Goal: Information Seeking & Learning: Find specific fact

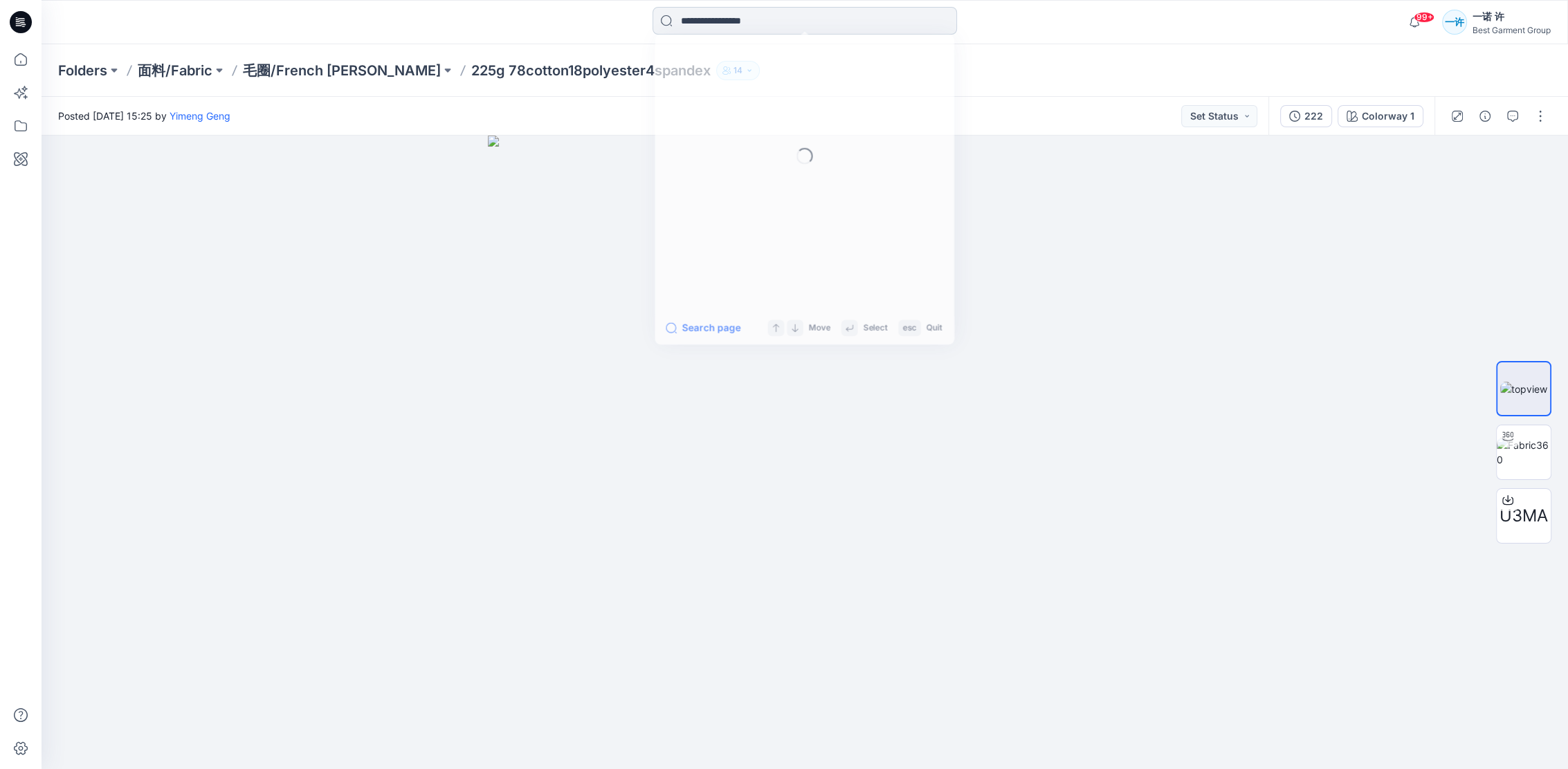
click at [741, 25] on input at bounding box center [804, 21] width 304 height 28
click at [755, 75] on link "86nylo" at bounding box center [804, 75] width 299 height 26
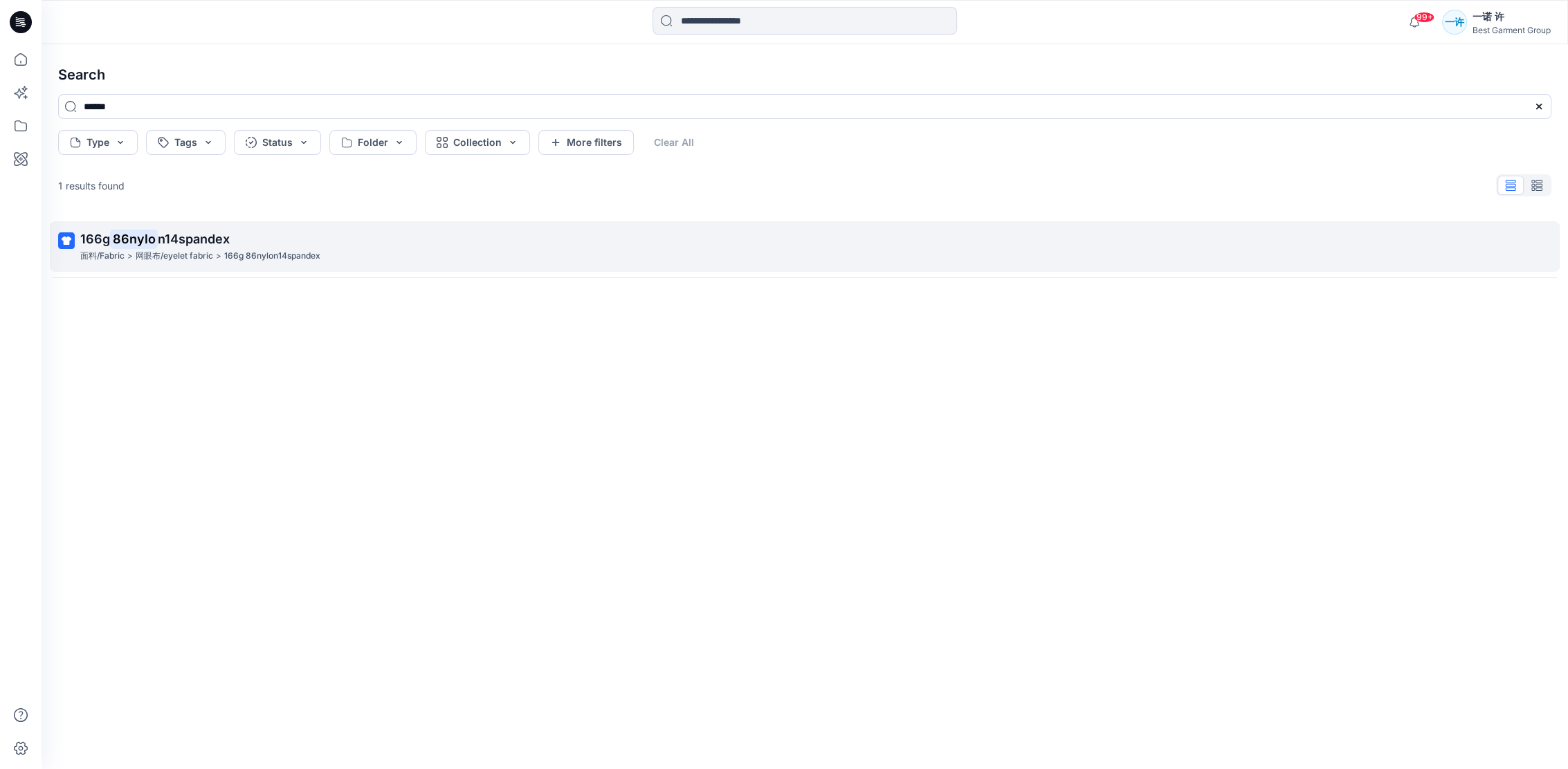
click at [427, 234] on p "166g 86nylo n14spandex" at bounding box center [803, 239] width 1446 height 19
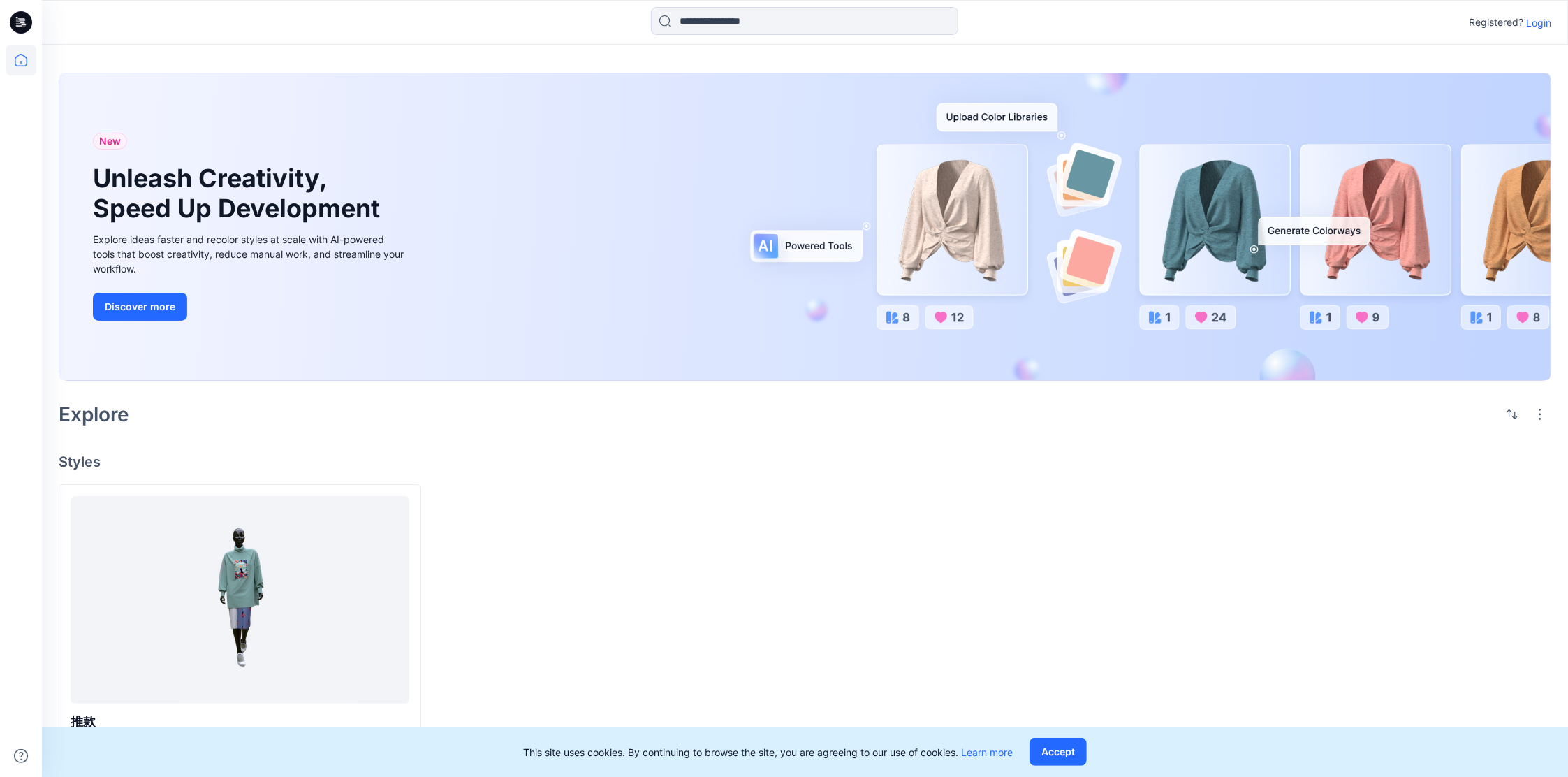
scroll to position [3, 0]
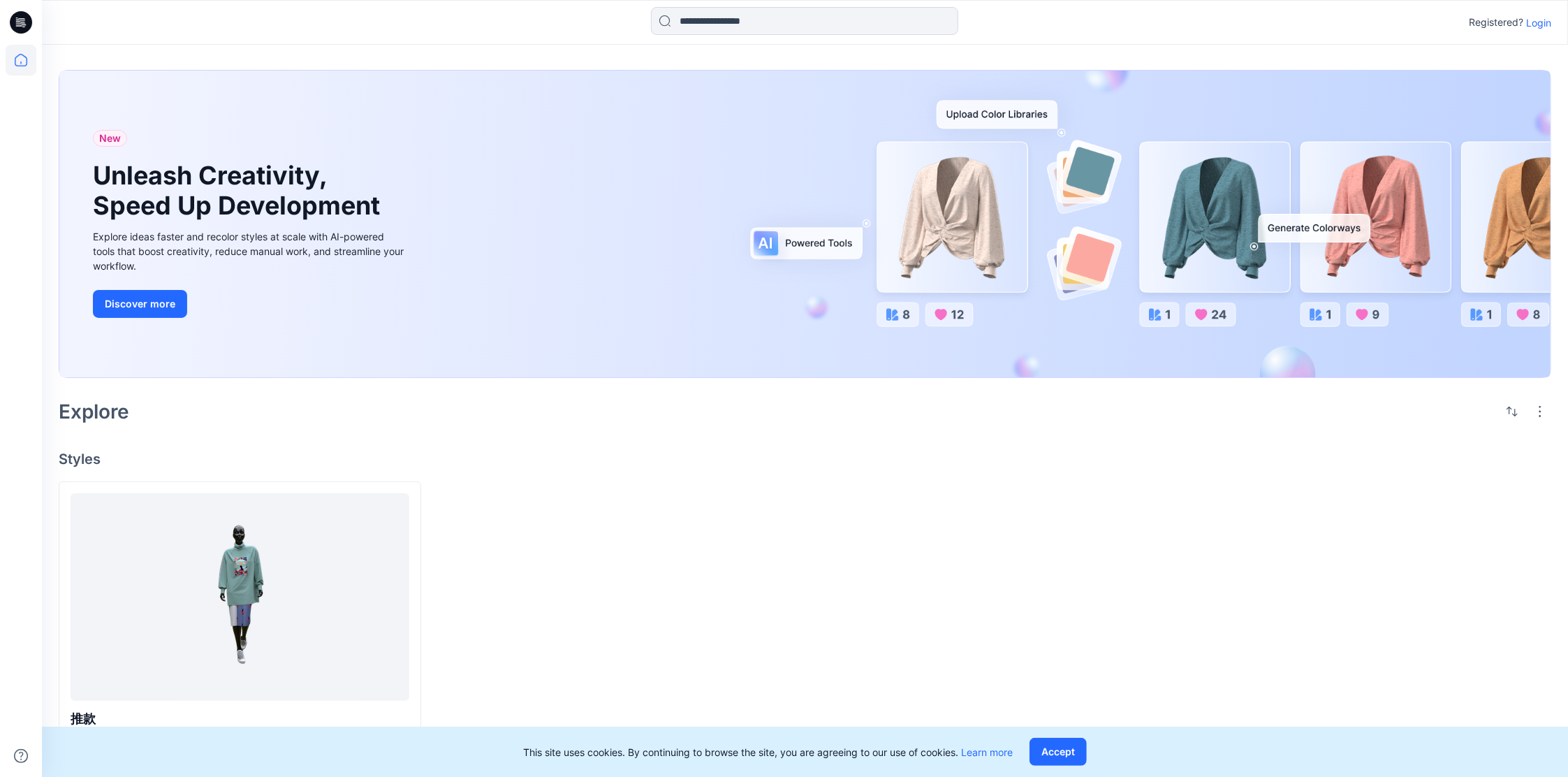
click at [1541, 19] on p "Login" at bounding box center [1539, 22] width 25 height 14
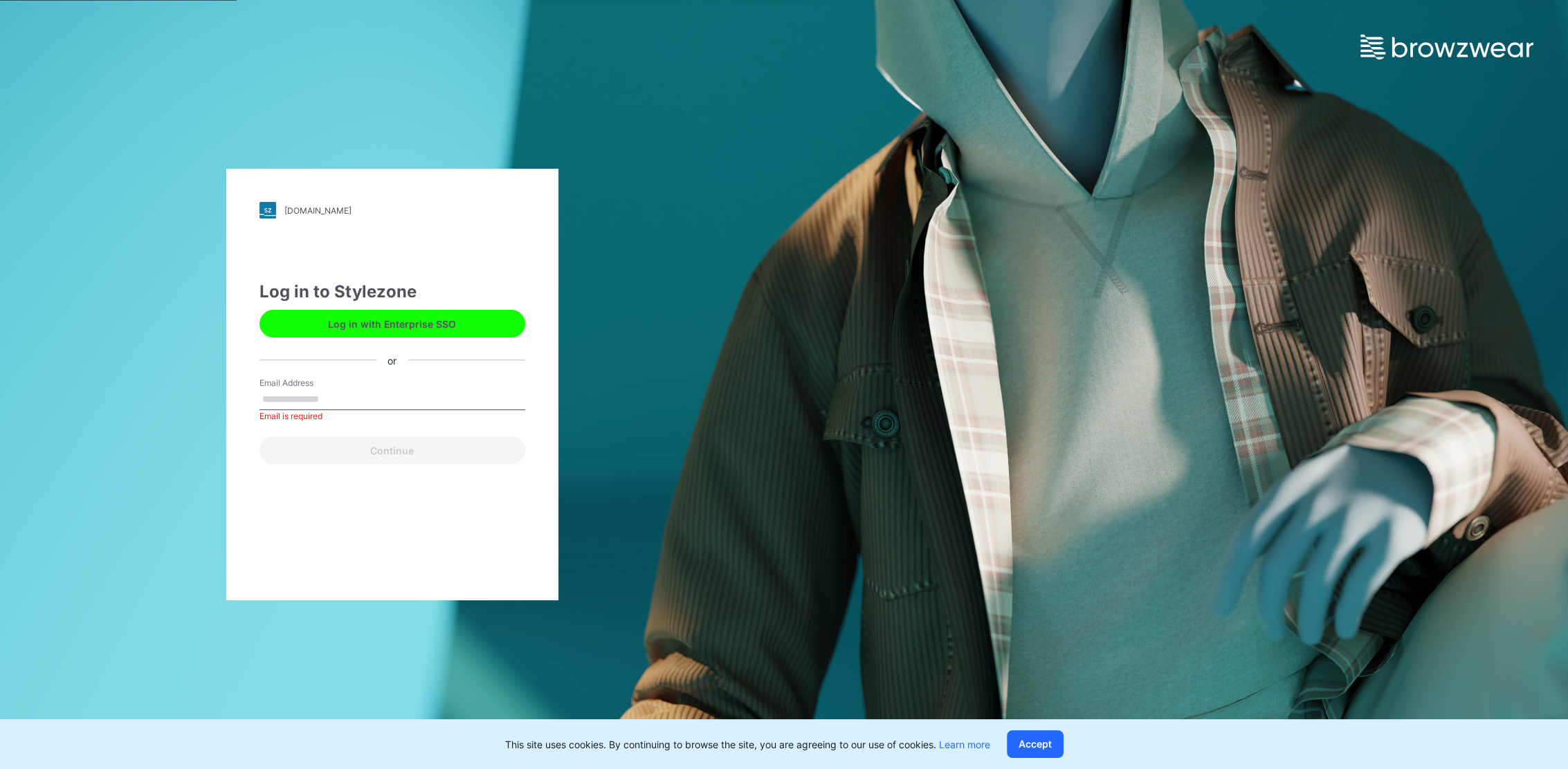
click at [464, 324] on button "Log in with Enterprise SSO" at bounding box center [392, 323] width 266 height 28
click at [323, 396] on input "Email Address" at bounding box center [392, 399] width 266 height 21
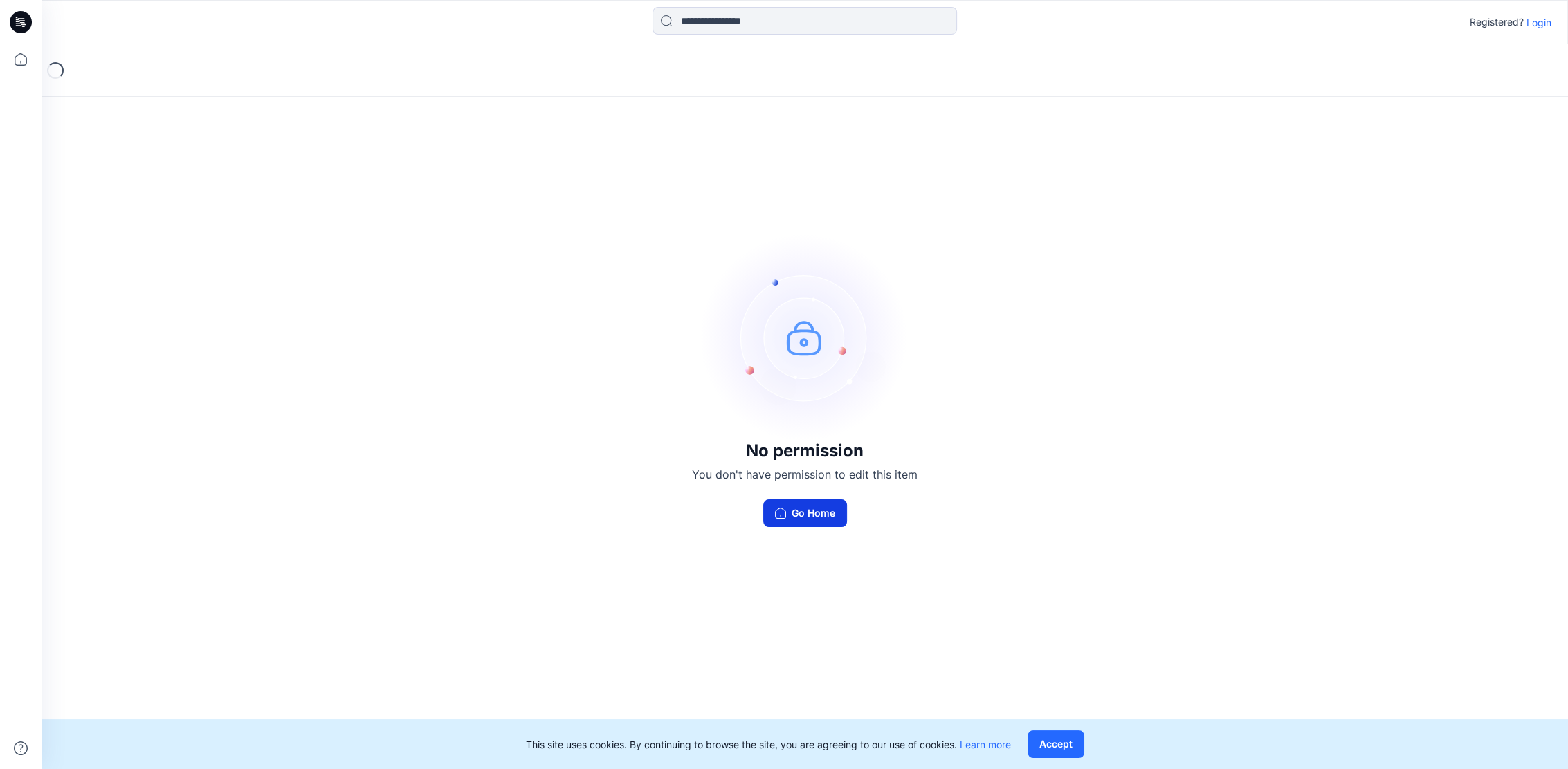
click at [819, 504] on button "Go Home" at bounding box center [805, 513] width 84 height 28
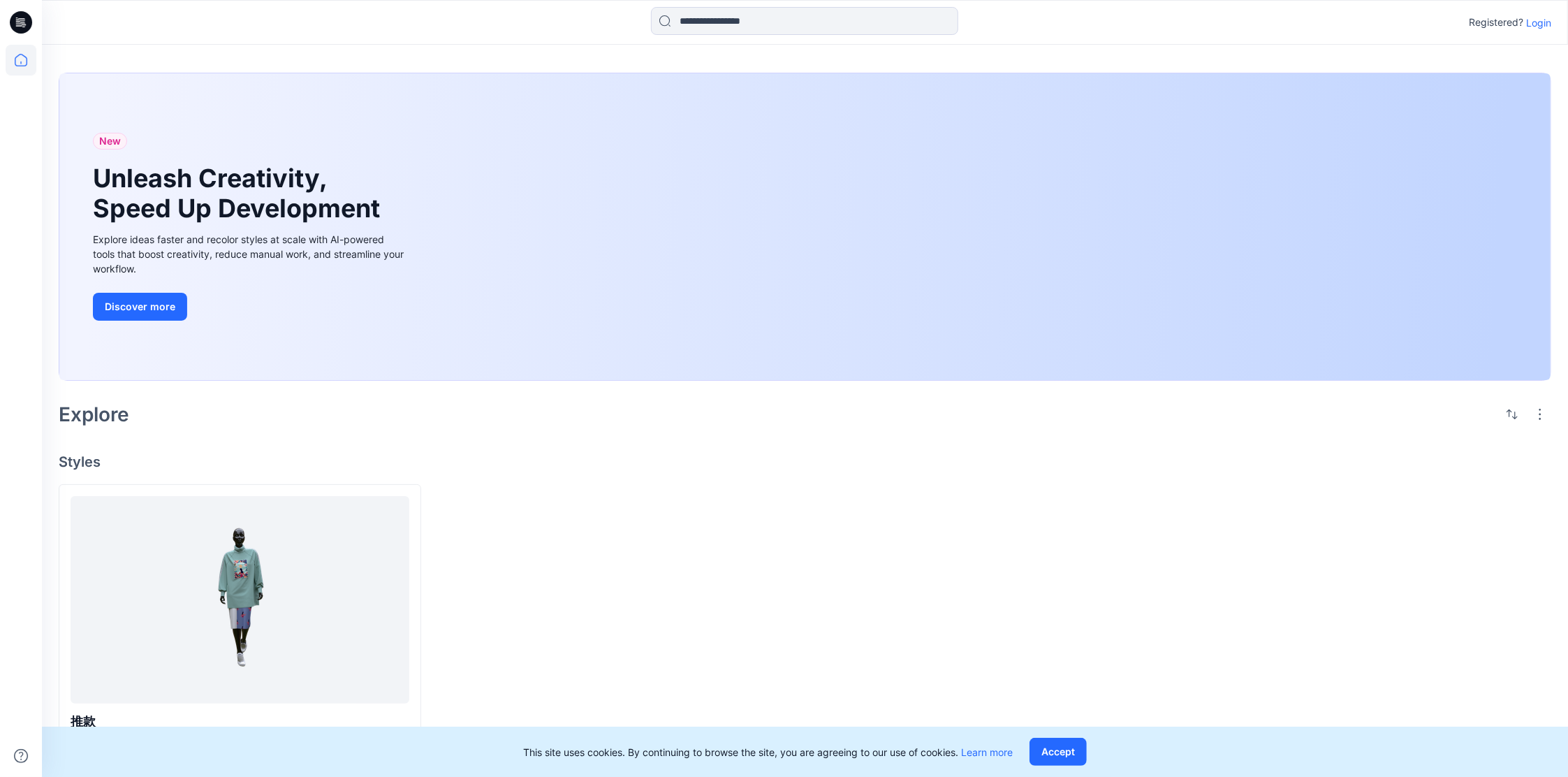
click at [1539, 17] on p "Login" at bounding box center [1539, 22] width 25 height 14
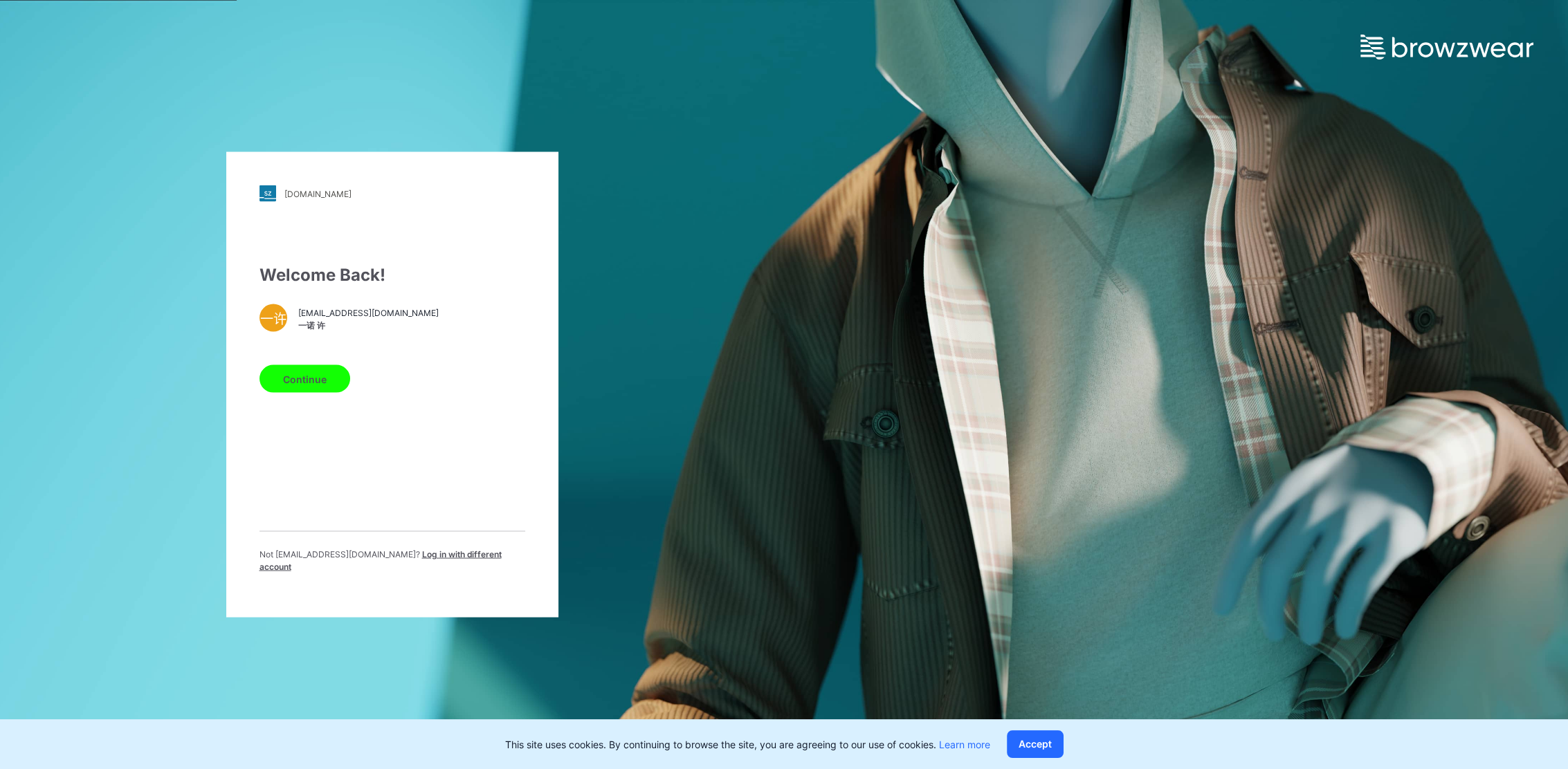
click at [330, 381] on button "Continue" at bounding box center [305, 378] width 91 height 28
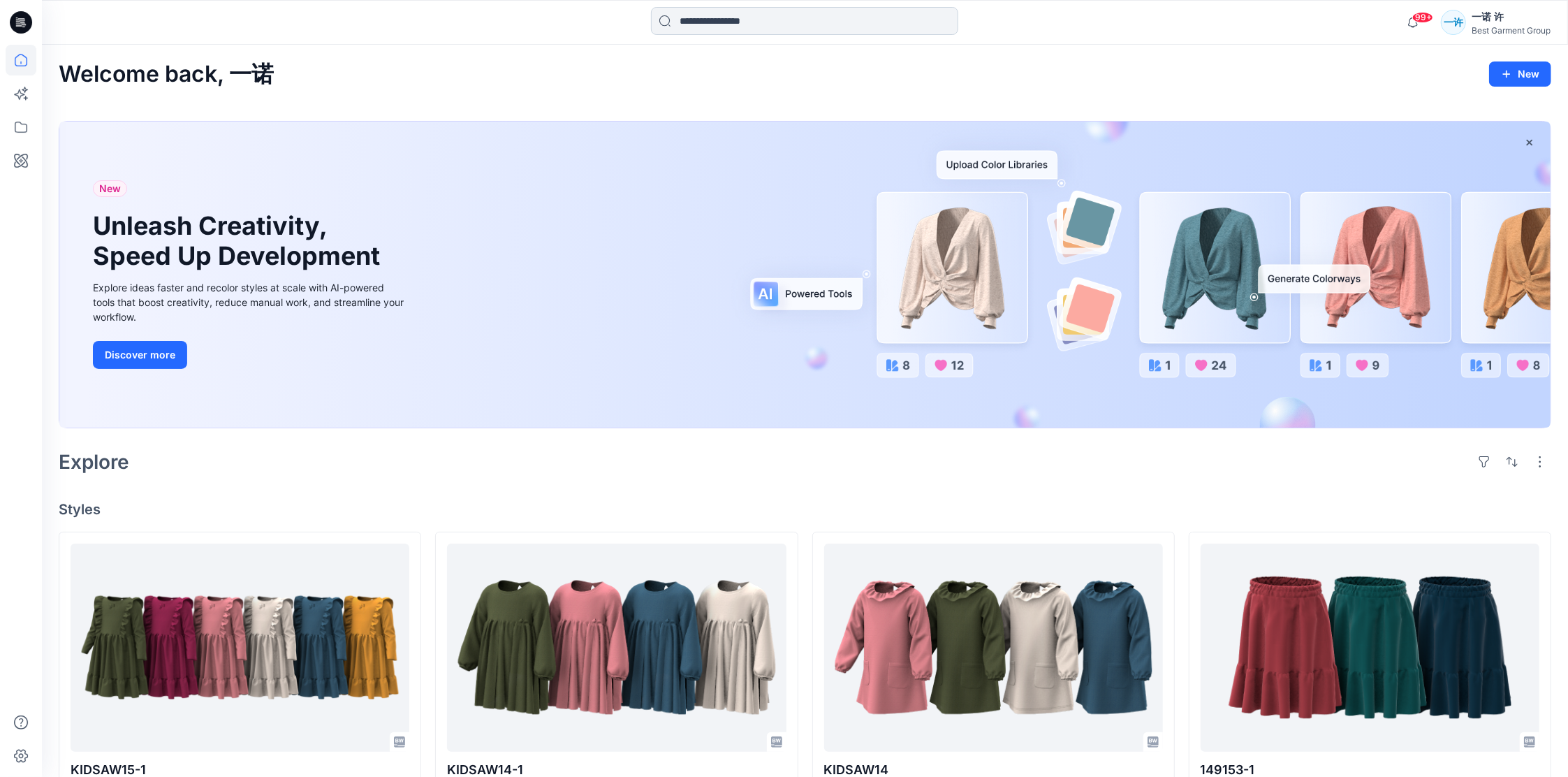
click at [752, 19] on input at bounding box center [805, 21] width 307 height 28
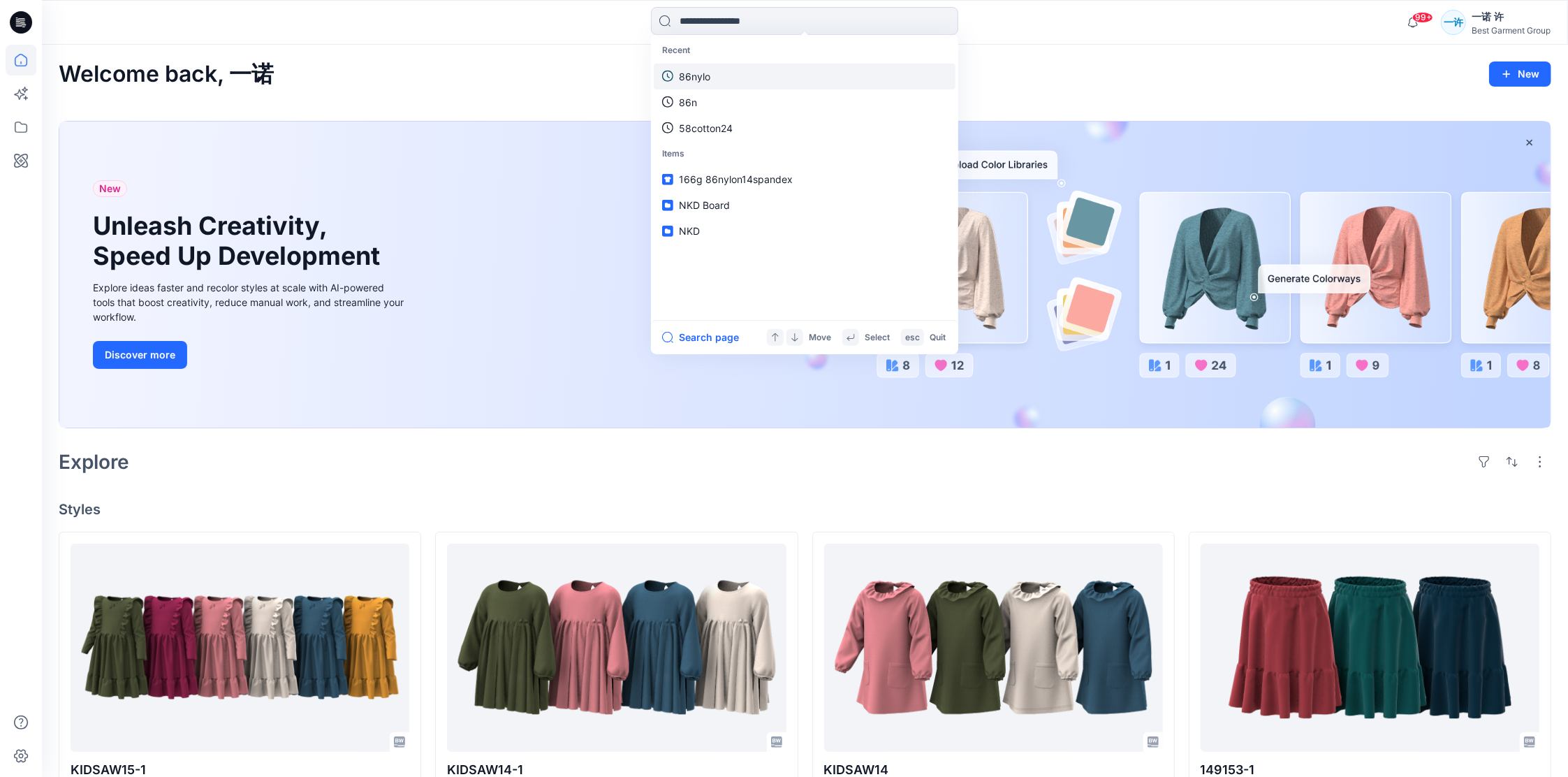
click at [734, 75] on link "86nylo" at bounding box center [804, 76] width 302 height 26
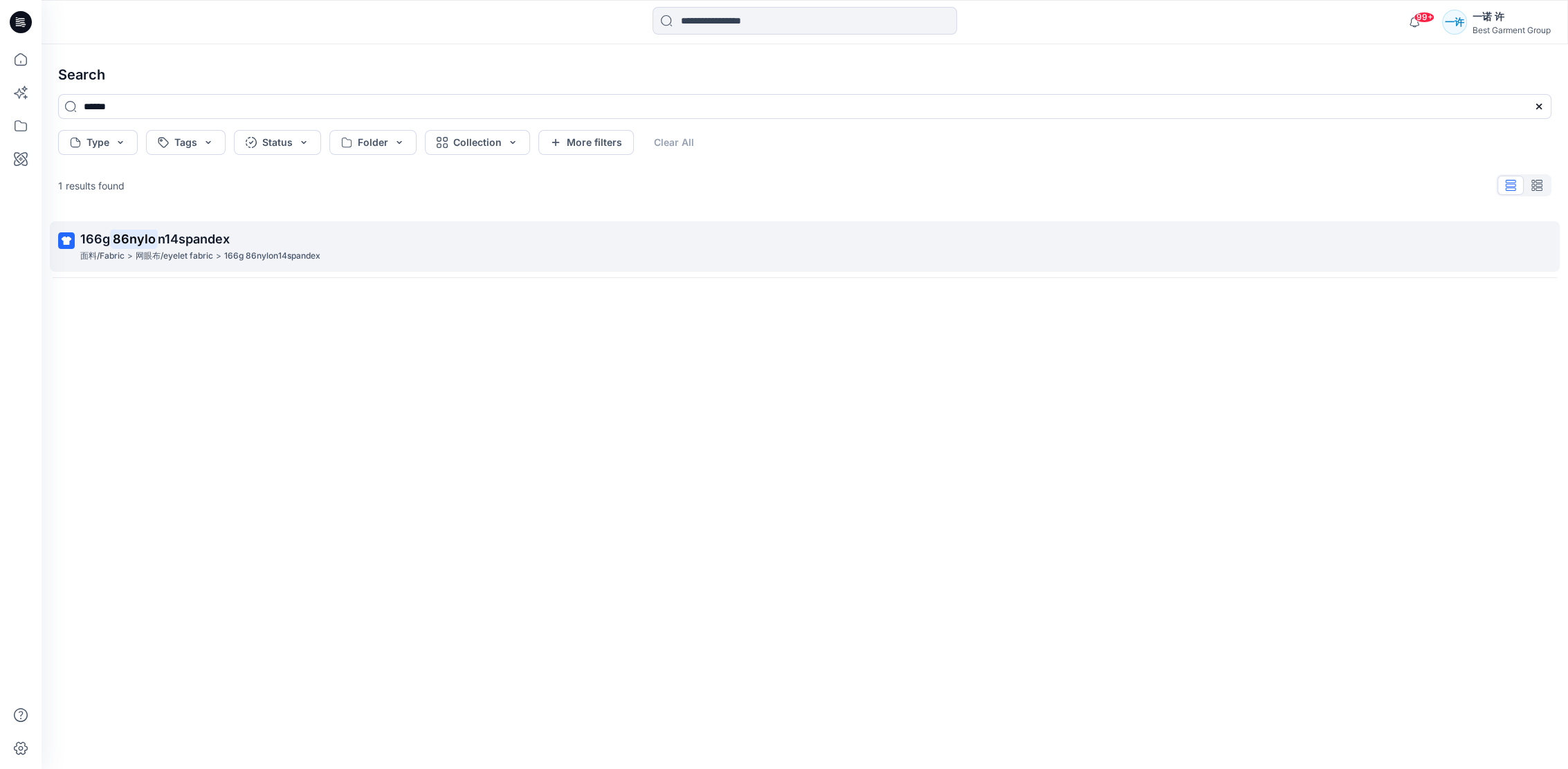
click at [345, 244] on p "166g 86nylo n14spandex" at bounding box center [803, 239] width 1446 height 19
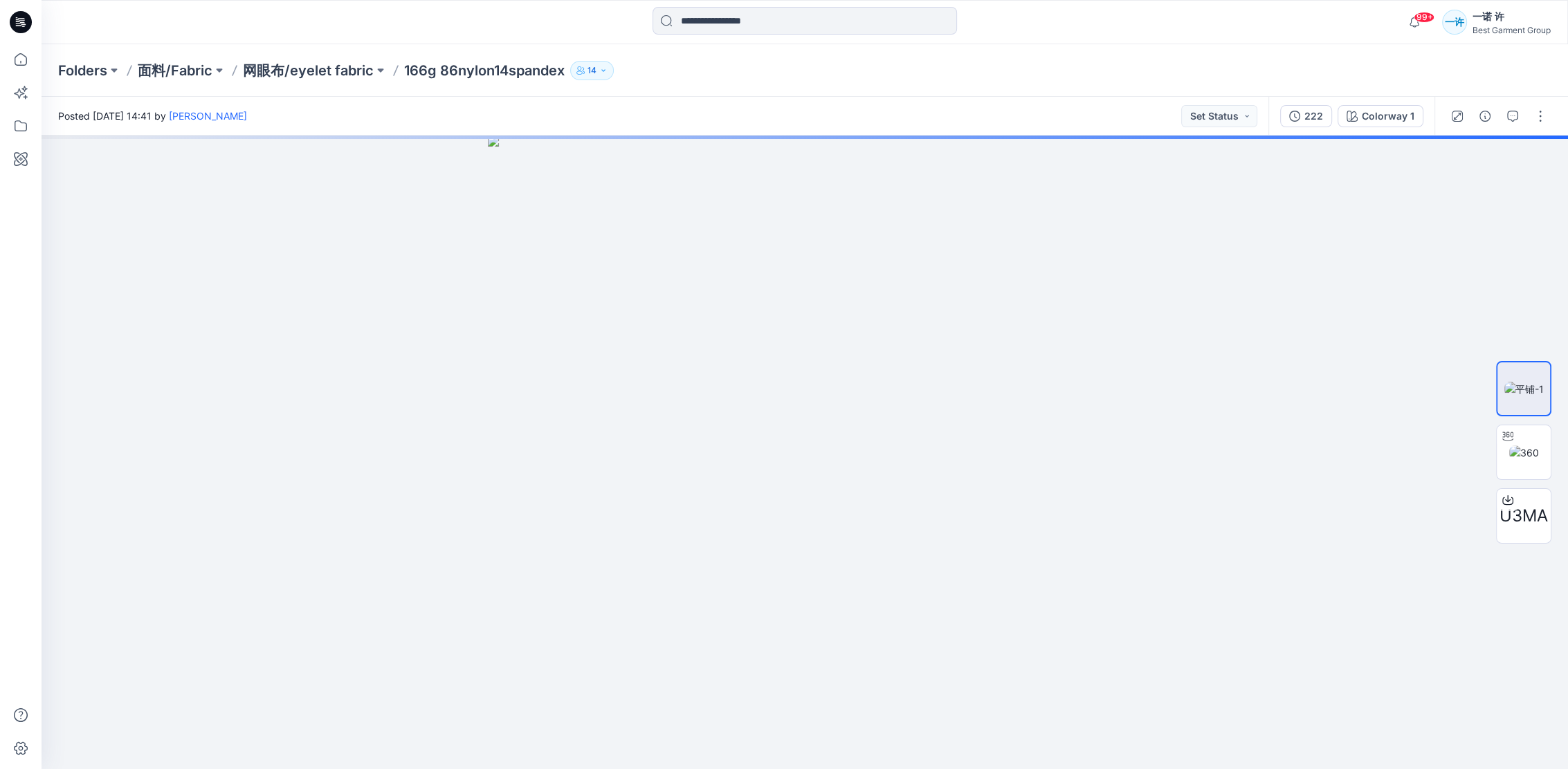
click at [442, 67] on p "166g 86nylon14spandex" at bounding box center [485, 70] width 161 height 19
click at [349, 70] on p "网眼布/eyelet fabric" at bounding box center [308, 70] width 131 height 19
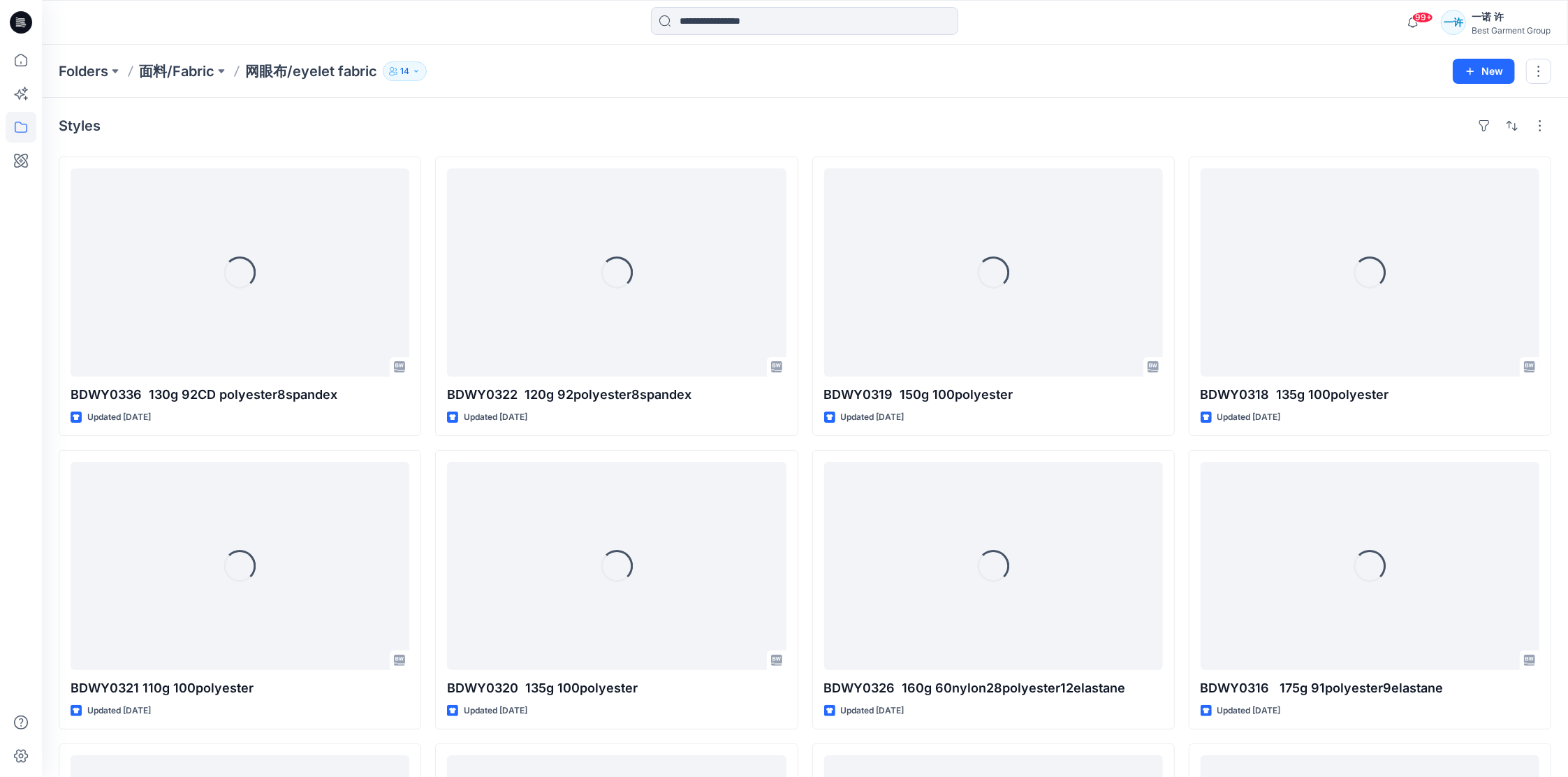
drag, startPoint x: 352, startPoint y: 71, endPoint x: 306, endPoint y: 86, distance: 48.4
click at [306, 86] on div "Folders 面料/Fabric 网眼布/eyelet fabric 14 New" at bounding box center [805, 71] width 1526 height 53
drag, startPoint x: 295, startPoint y: 71, endPoint x: 372, endPoint y: 72, distance: 77.0
click at [372, 72] on p "网眼布/eyelet fabric" at bounding box center [311, 71] width 132 height 19
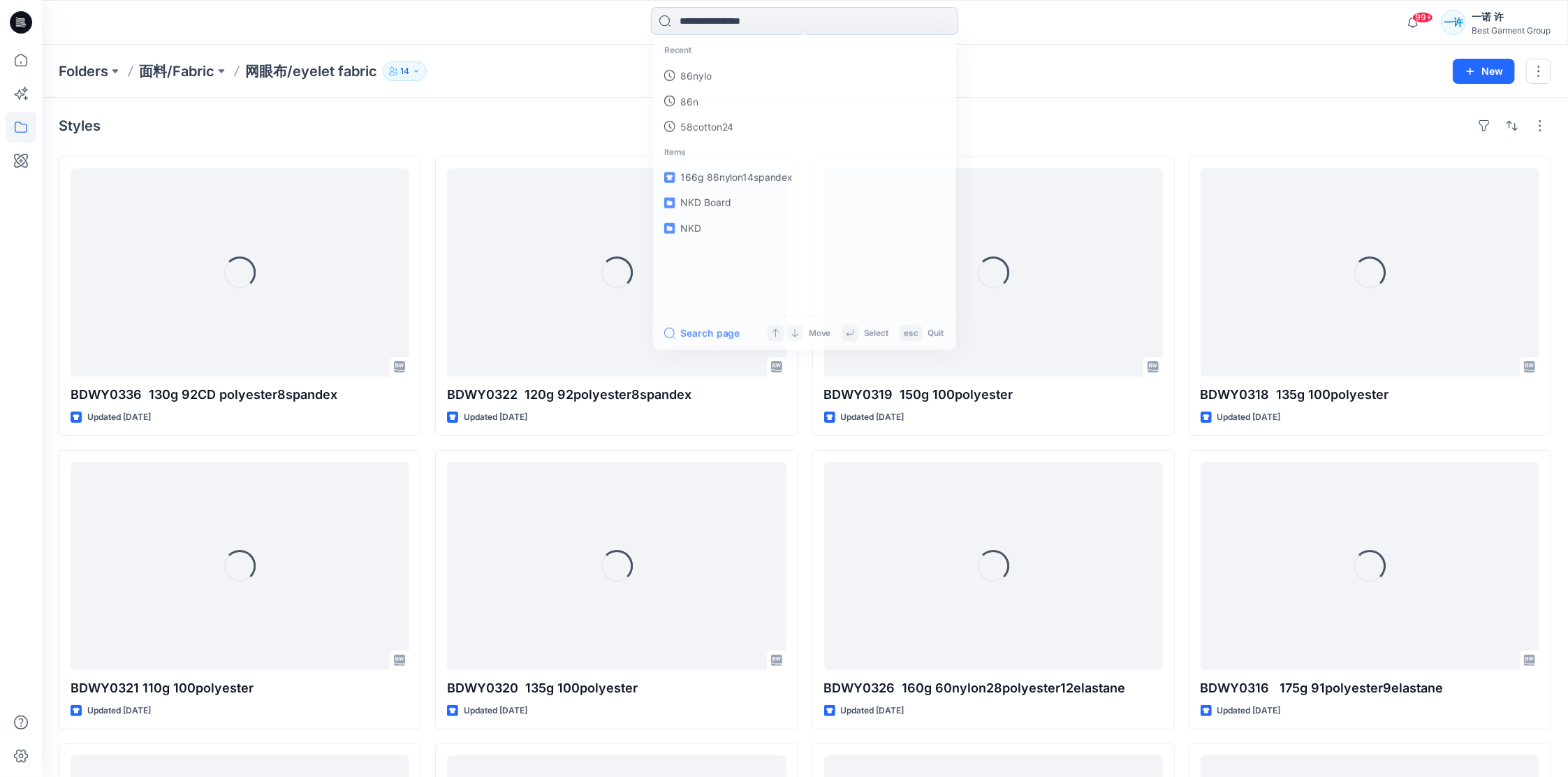
drag, startPoint x: 372, startPoint y: 72, endPoint x: 701, endPoint y: 21, distance: 332.9
click at [701, 21] on input at bounding box center [805, 21] width 307 height 28
click at [706, 72] on p "86nylo" at bounding box center [695, 75] width 32 height 14
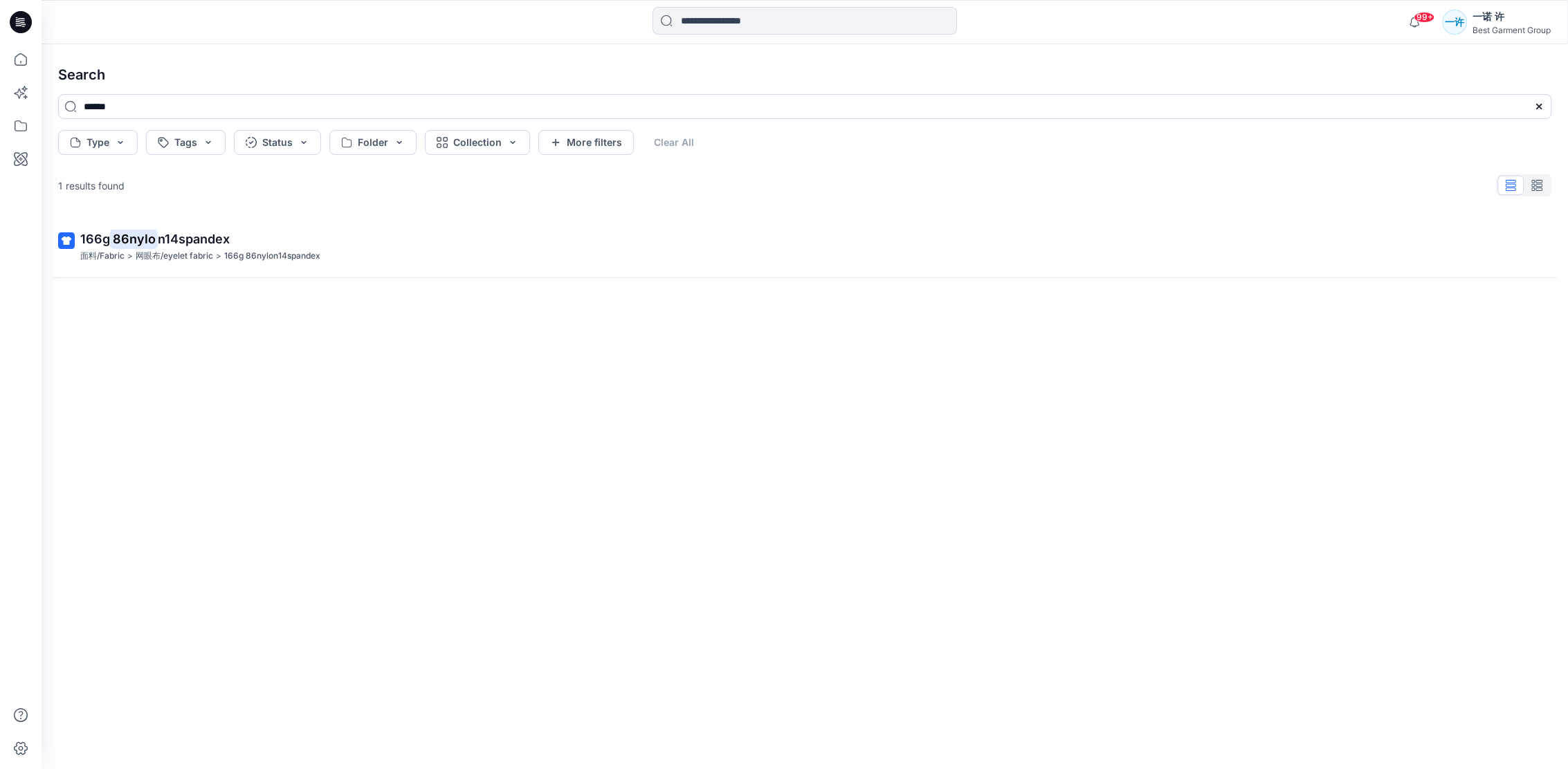
click at [259, 274] on div "166g 86nylo n14spandex 面料/Fabric > 网眼布/eyelet fabric > 166g 86nylon14spandex" at bounding box center [804, 470] width 1515 height 509
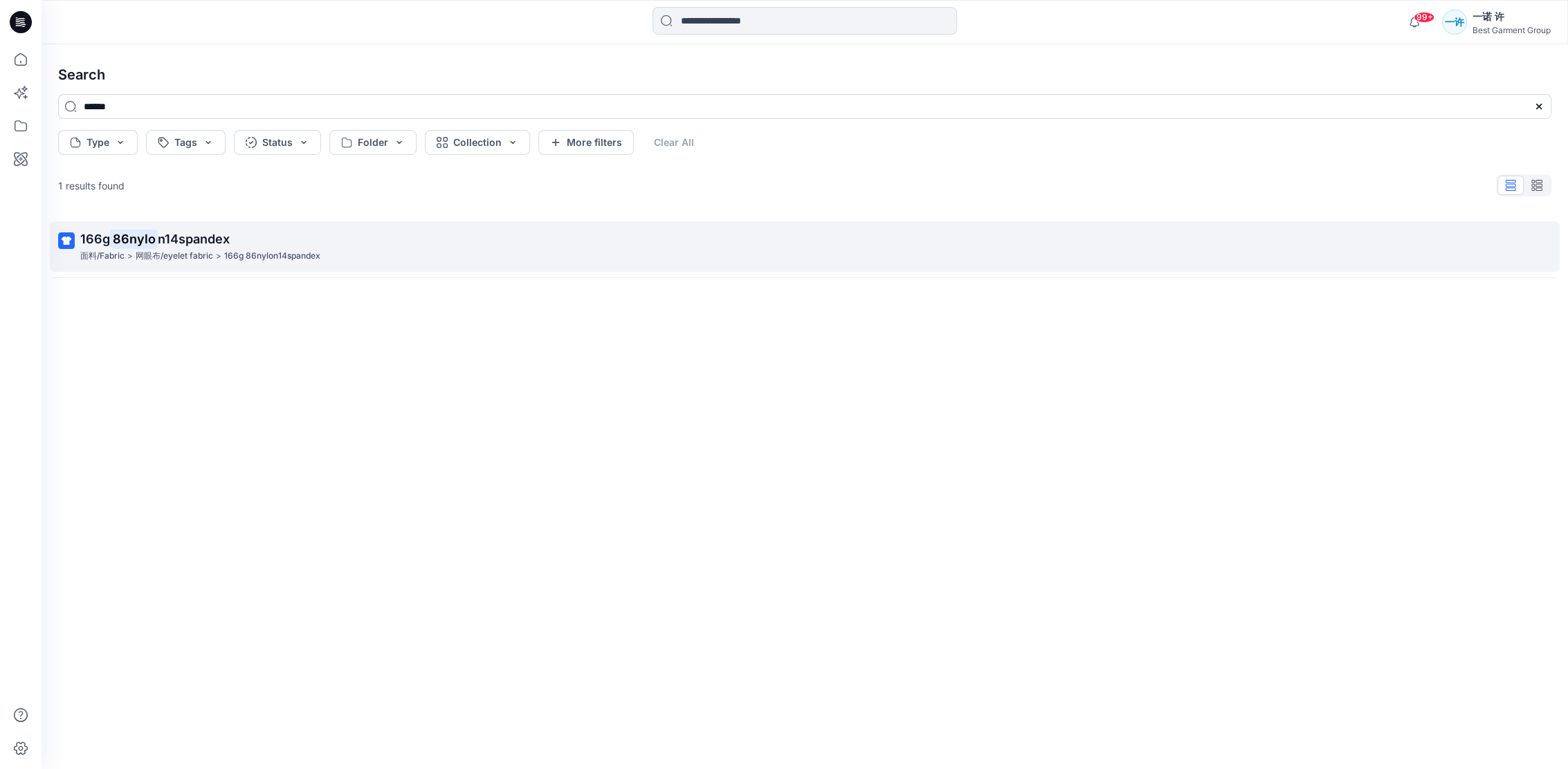
click at [272, 256] on p "166g 86nylon14spandex" at bounding box center [272, 256] width 96 height 14
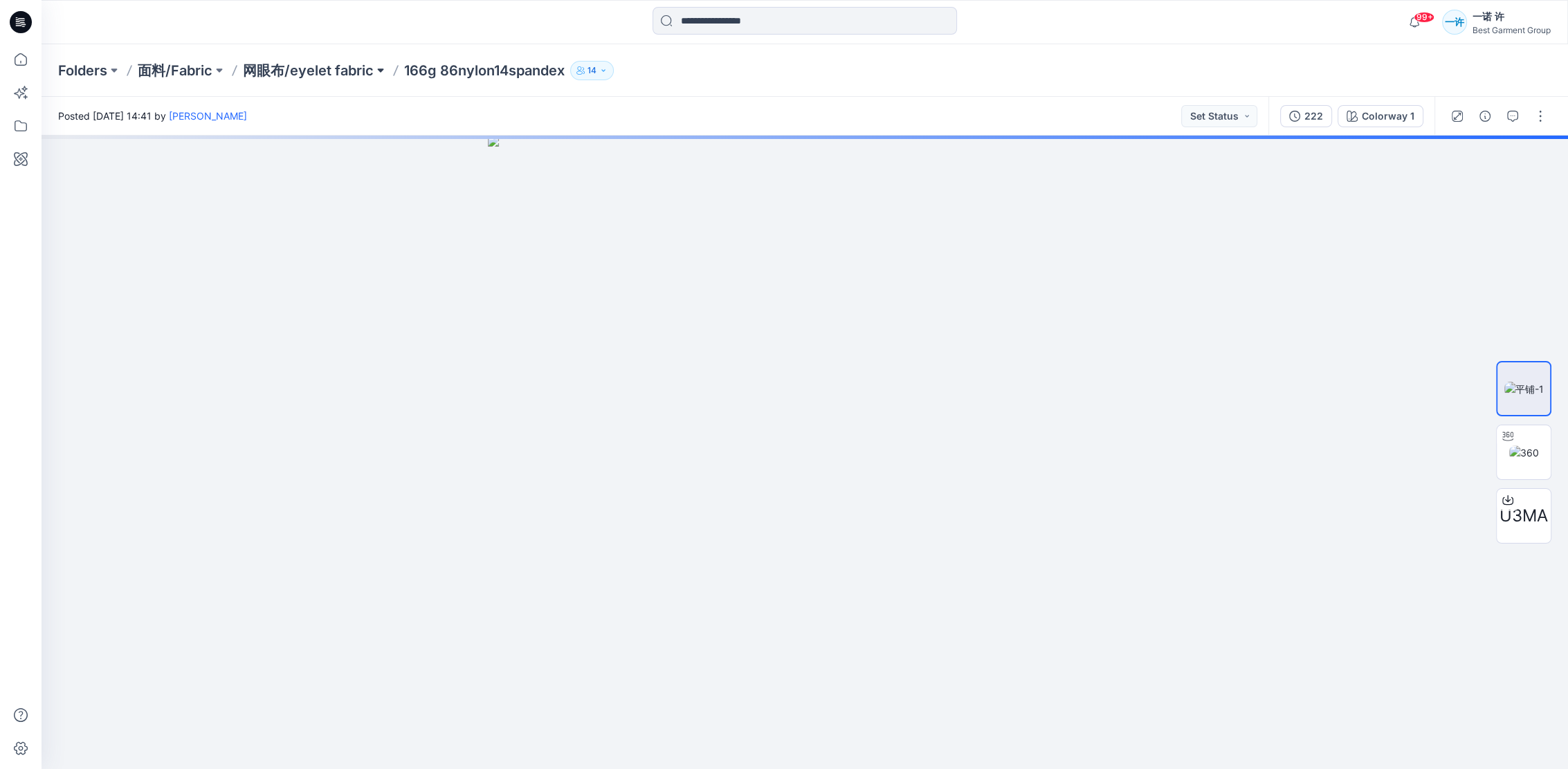
click at [374, 77] on button at bounding box center [380, 70] width 13 height 19
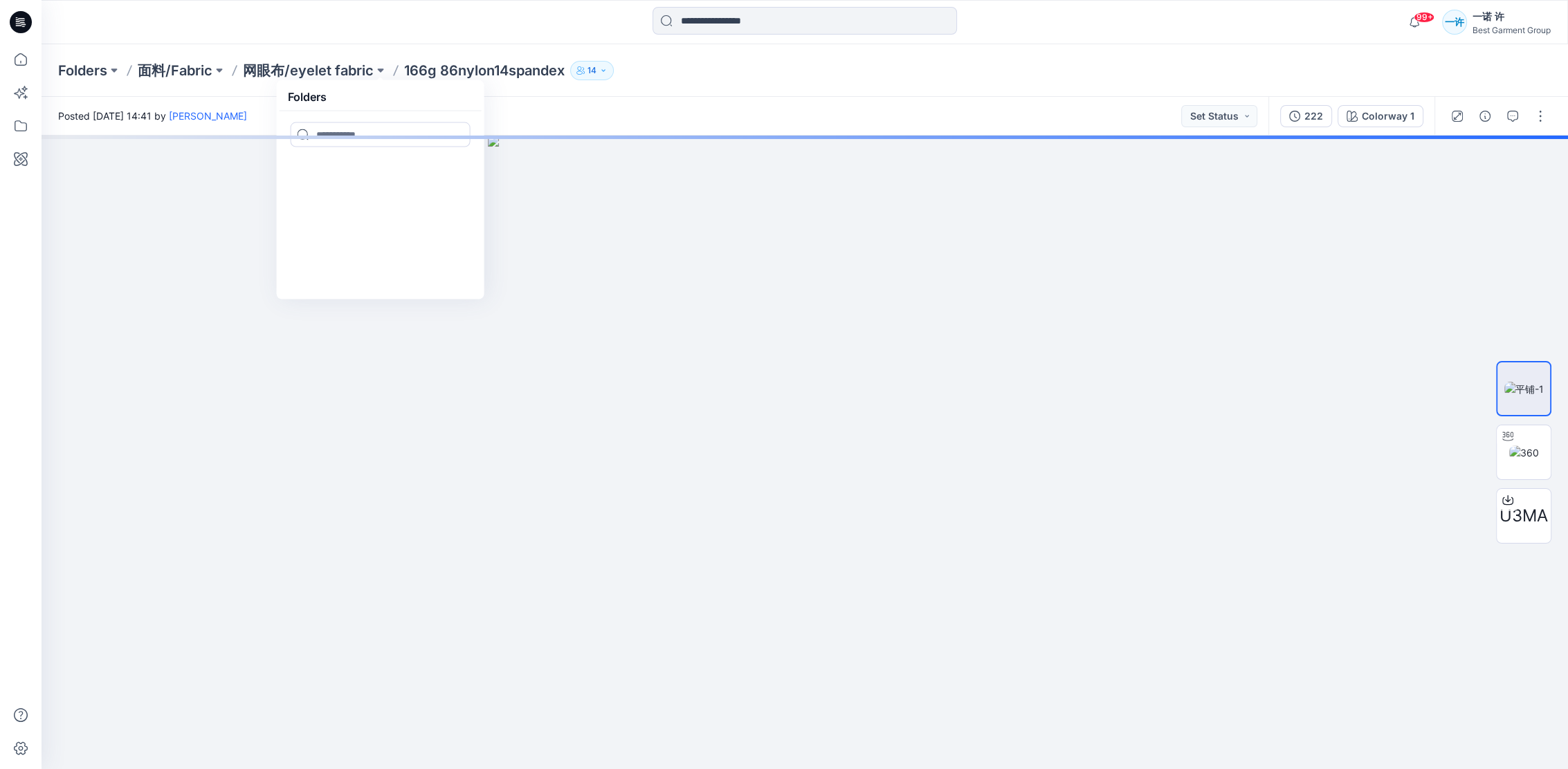
click at [415, 40] on div "99+ Notifications 德阳 凌 has updated KIDSAW15-1 with KIDSAW15-1 23 minutes ago 德阳…" at bounding box center [804, 22] width 1526 height 44
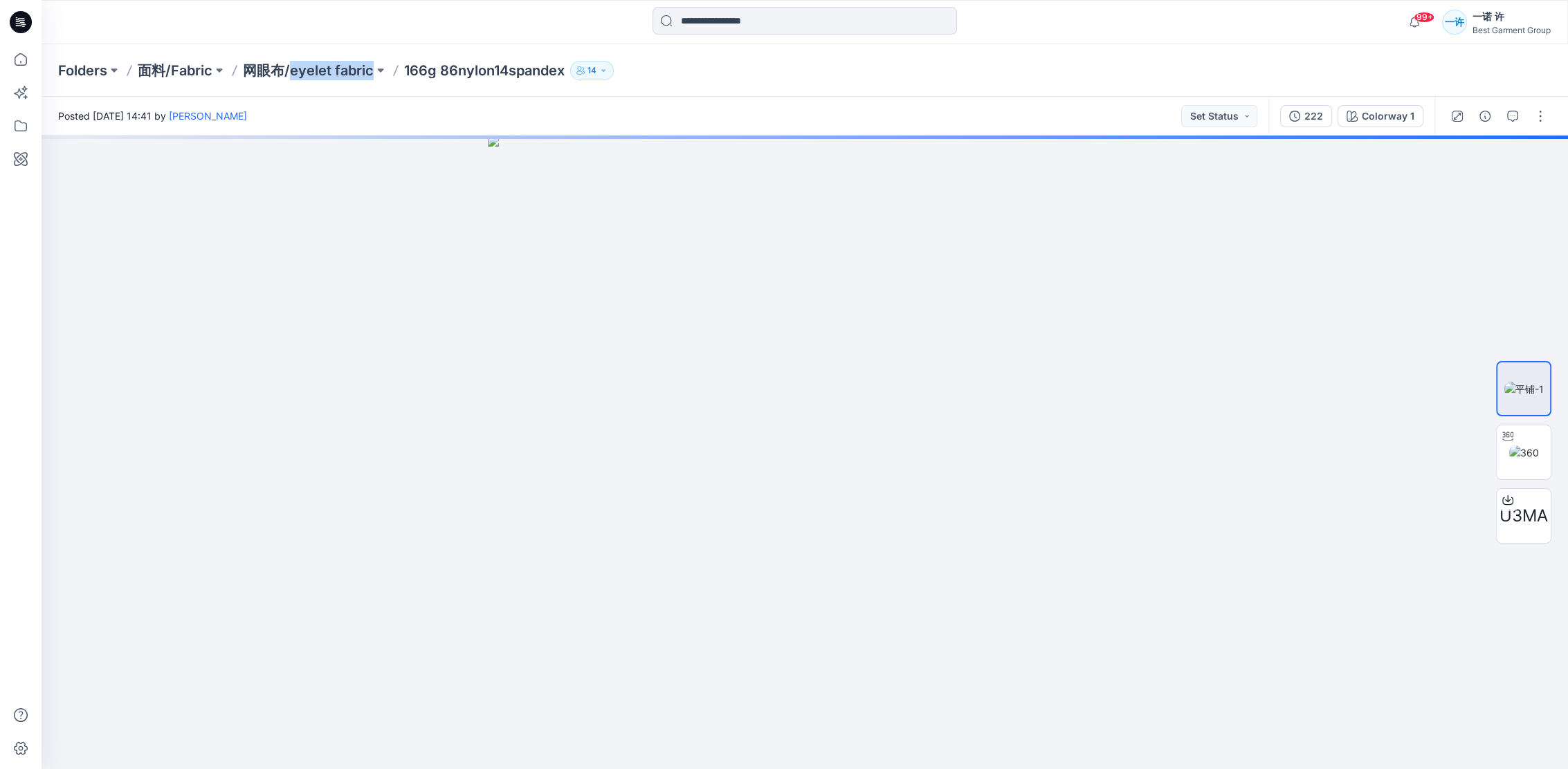
drag, startPoint x: 375, startPoint y: 82, endPoint x: 293, endPoint y: 81, distance: 82.0
click at [293, 81] on div "Folders 面料/Fabric 网眼布/eyelet fabric 166g 86nylon14spandex 14" at bounding box center [804, 70] width 1526 height 53
copy div "eyelet fabric"
drag, startPoint x: 564, startPoint y: 81, endPoint x: 406, endPoint y: 90, distance: 158.3
click at [406, 90] on div "Folders 面料/Fabric 网眼布/eyelet fabric 166g 86nylon14spandex 14" at bounding box center [804, 70] width 1526 height 53
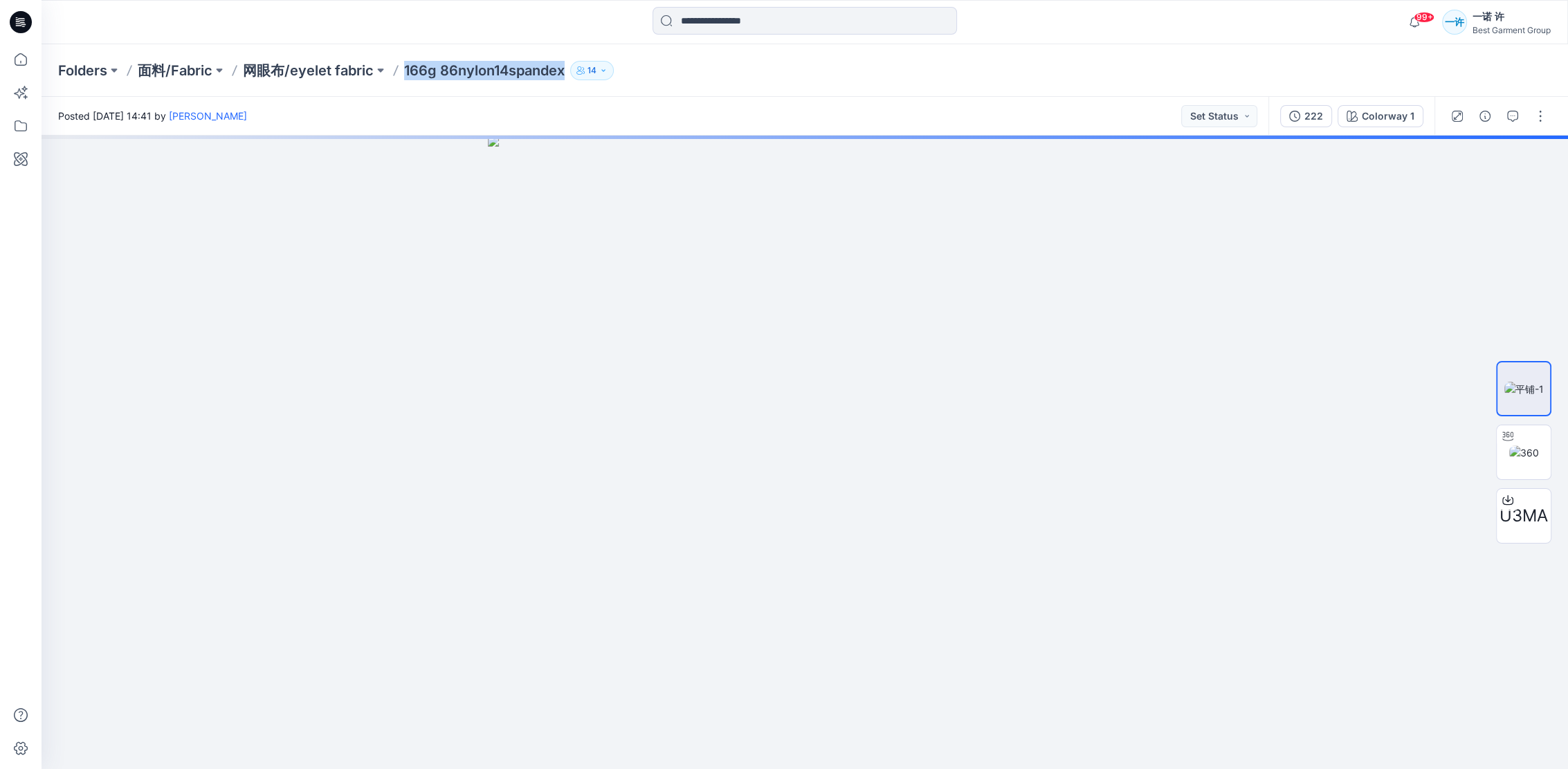
copy p "166g 86nylon14spandex"
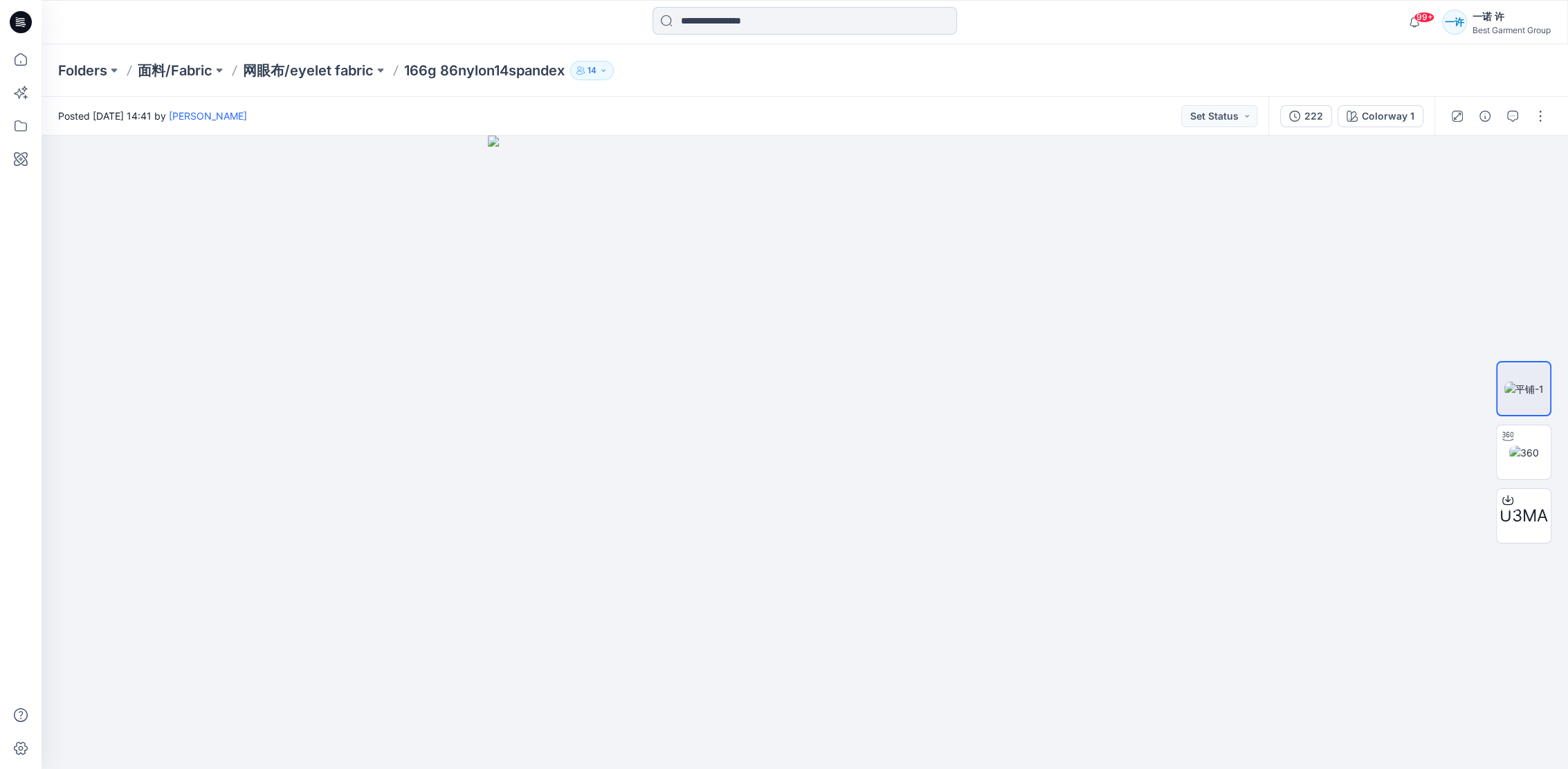
click at [826, 31] on input at bounding box center [804, 21] width 304 height 28
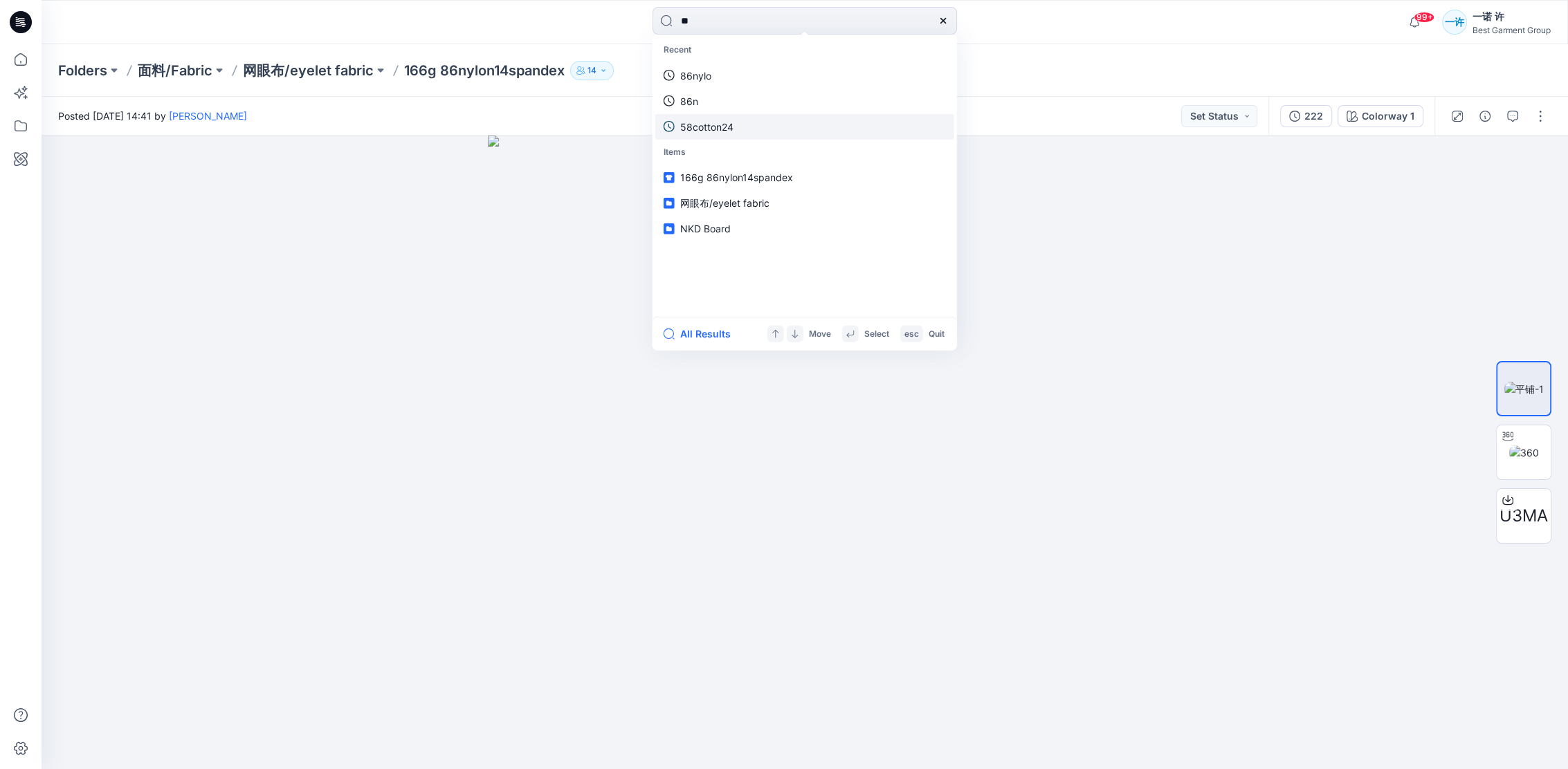
type input "**"
click at [755, 124] on link "58cotton24" at bounding box center [804, 126] width 299 height 26
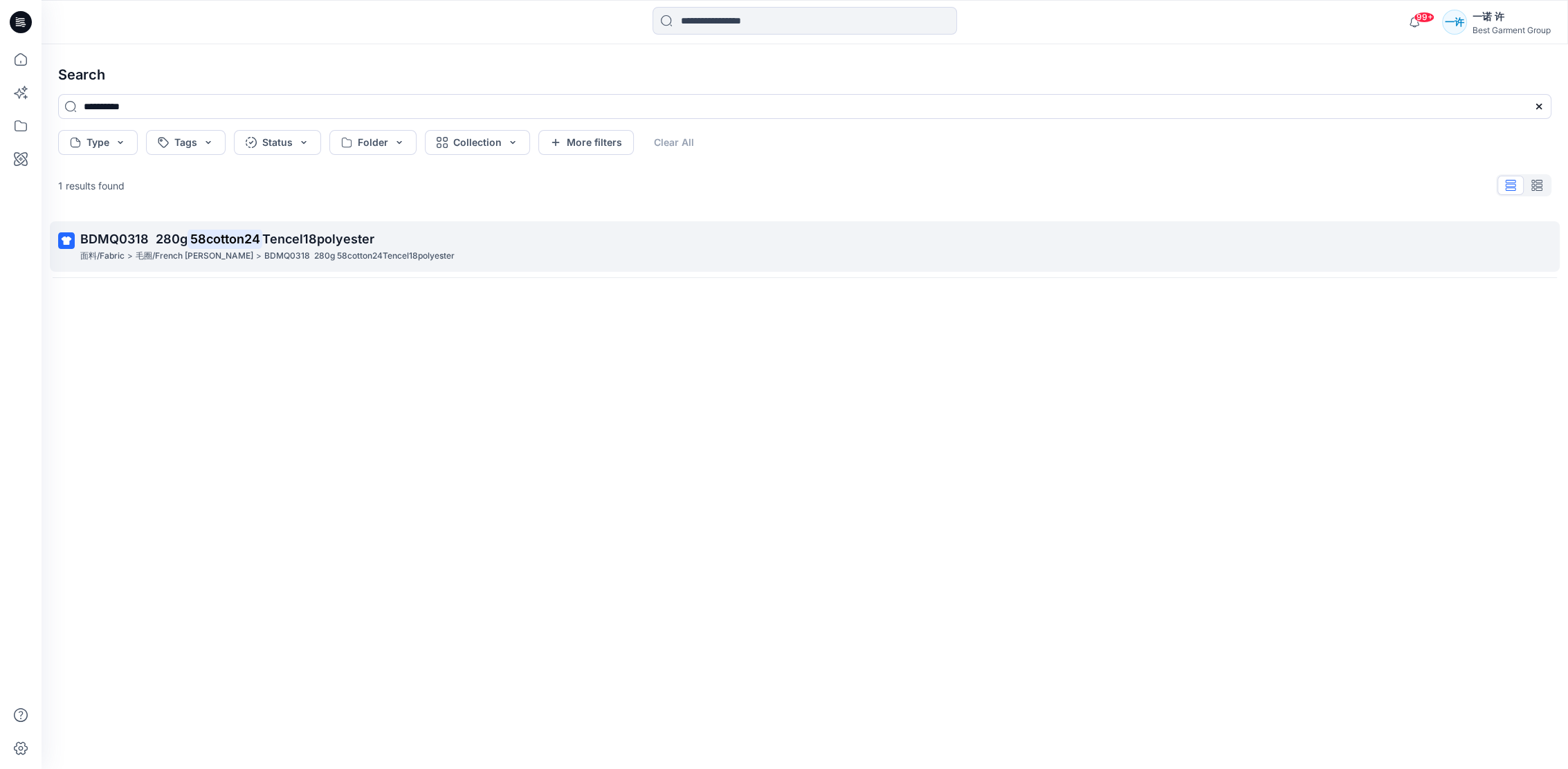
click at [421, 251] on div "面料/Fabric > 毛圈/French terry > BDMQ0318 280g 58cotton24Tencel18polyester" at bounding box center [803, 256] width 1446 height 14
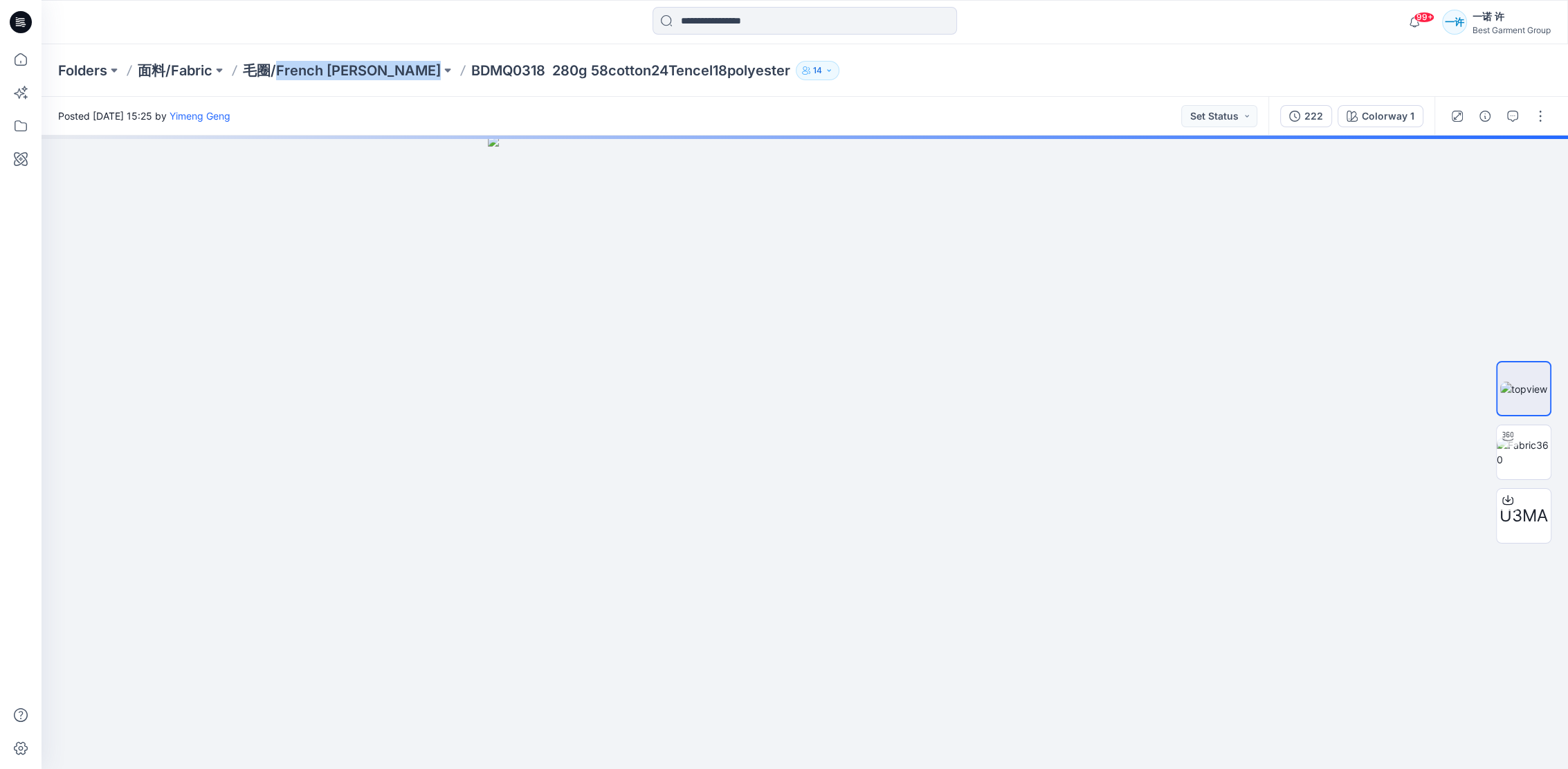
drag, startPoint x: 357, startPoint y: 83, endPoint x: 277, endPoint y: 83, distance: 80.0
click at [277, 83] on div "Folders 面料/Fabric 毛圈/French terry BDMQ0318 280g 58cotton24Tencel18polyester 14" at bounding box center [804, 70] width 1526 height 53
copy div "French terry"
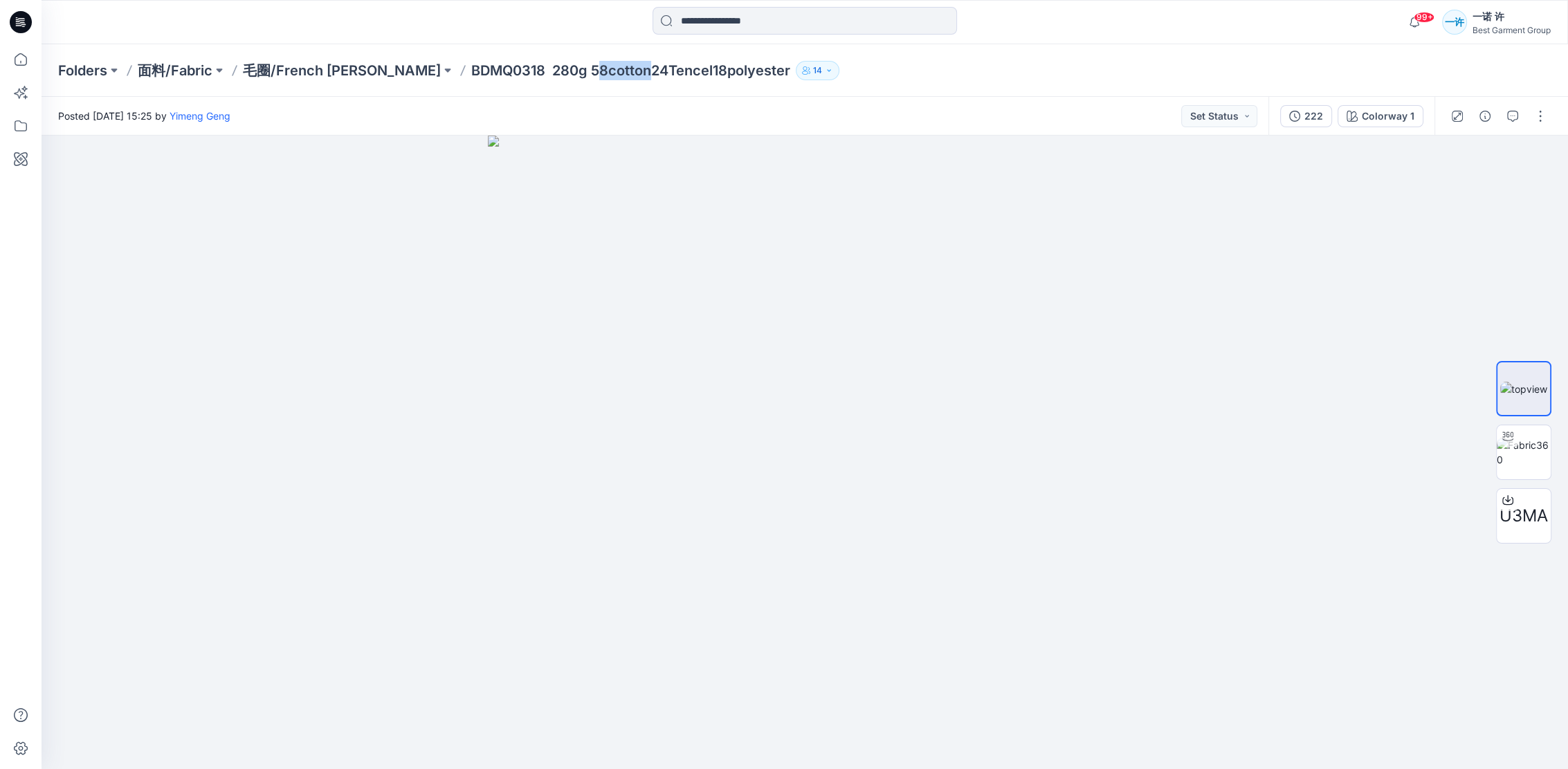
drag, startPoint x: 570, startPoint y: 80, endPoint x: 514, endPoint y: 86, distance: 56.3
click at [514, 86] on div "Folders 面料/Fabric 毛圈/French terry BDMQ0318 280g 58cotton24Tencel18polyester 14" at bounding box center [804, 70] width 1526 height 53
drag, startPoint x: 514, startPoint y: 86, endPoint x: 445, endPoint y: 175, distance: 112.6
click at [438, 178] on div at bounding box center [804, 452] width 1526 height 633
drag, startPoint x: 512, startPoint y: 84, endPoint x: 710, endPoint y: 88, distance: 198.0
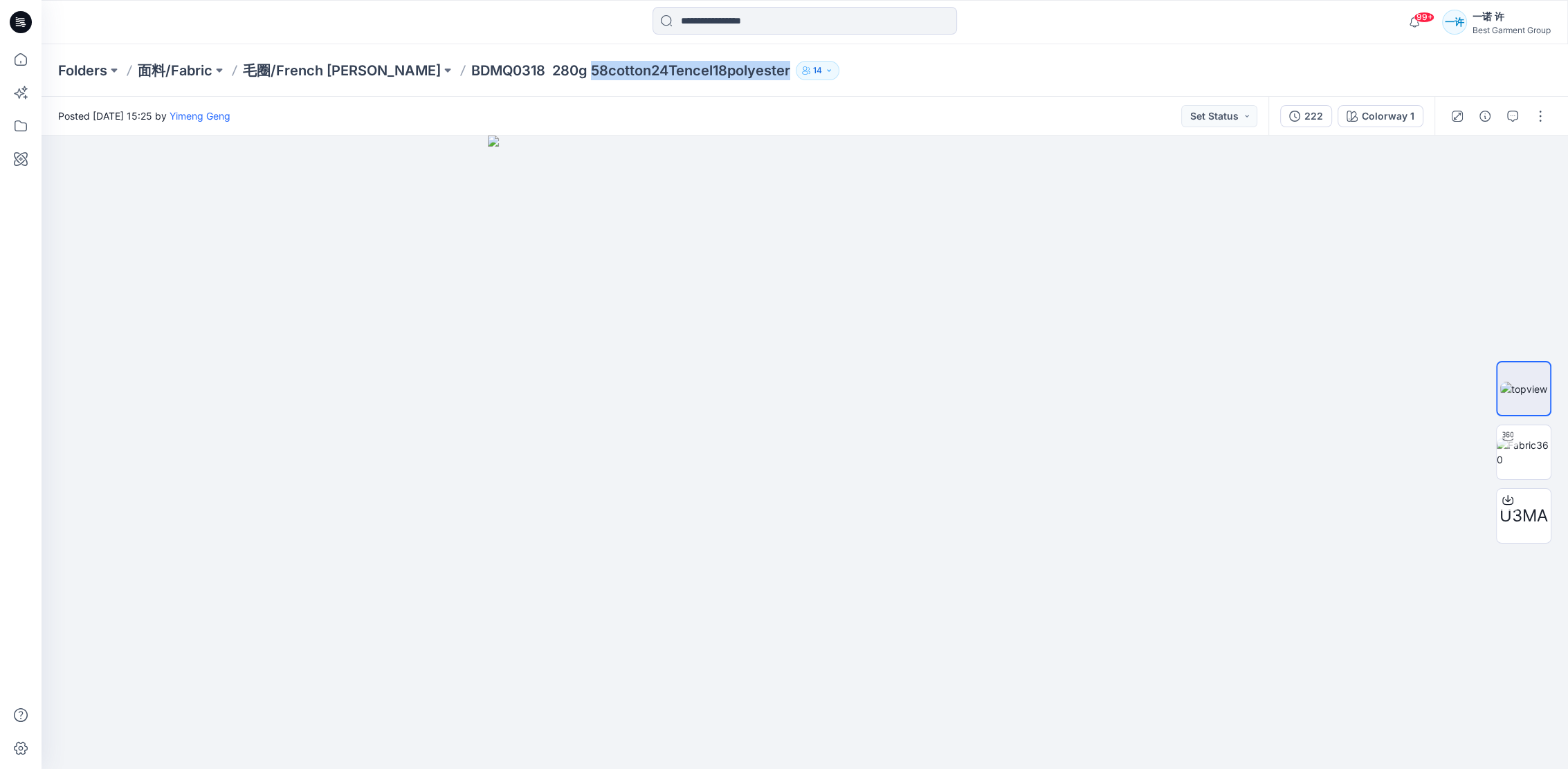
click at [710, 88] on div "Folders 面料/Fabric 毛圈/French terry BDMQ0318 280g 58cotton24Tencel18polyester 14" at bounding box center [804, 70] width 1526 height 53
copy p "58cotton24Tencel18polyester"
